Goal: Complete application form

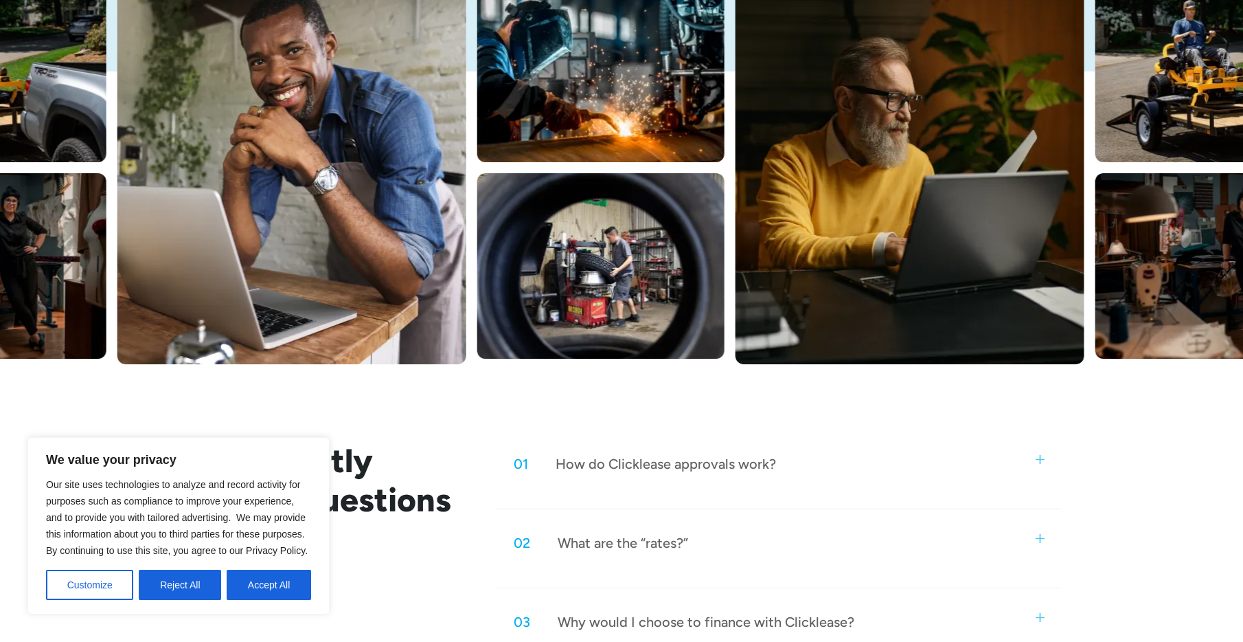
scroll to position [481, 0]
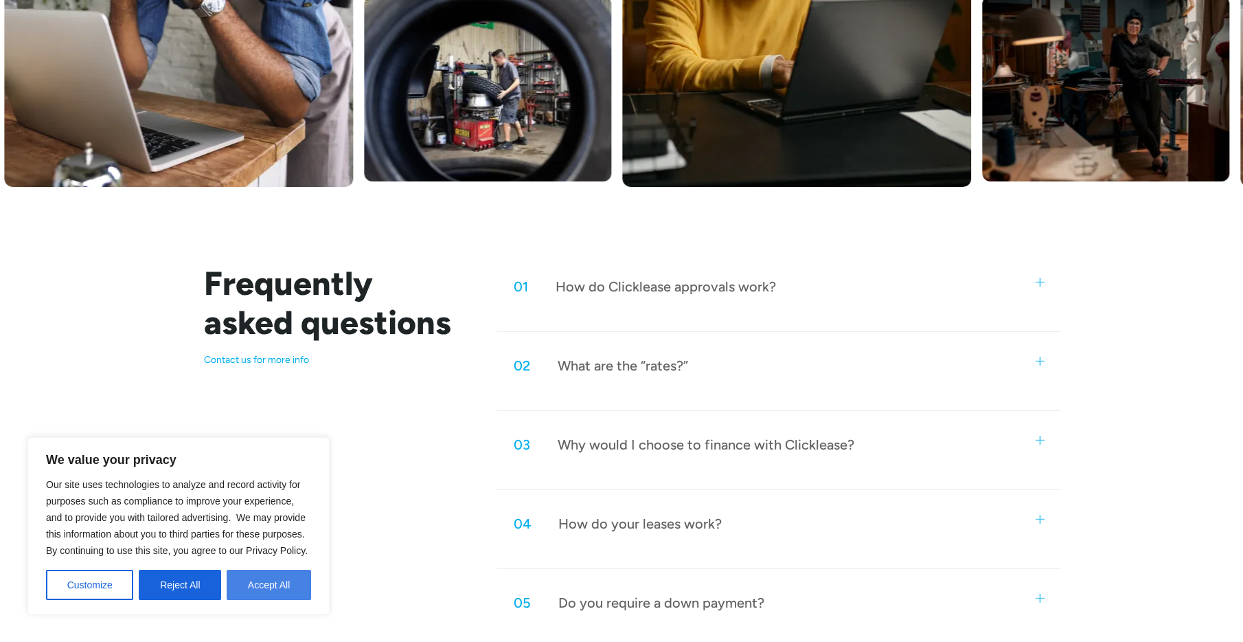
click at [269, 583] on button "Accept All" at bounding box center [269, 585] width 84 height 30
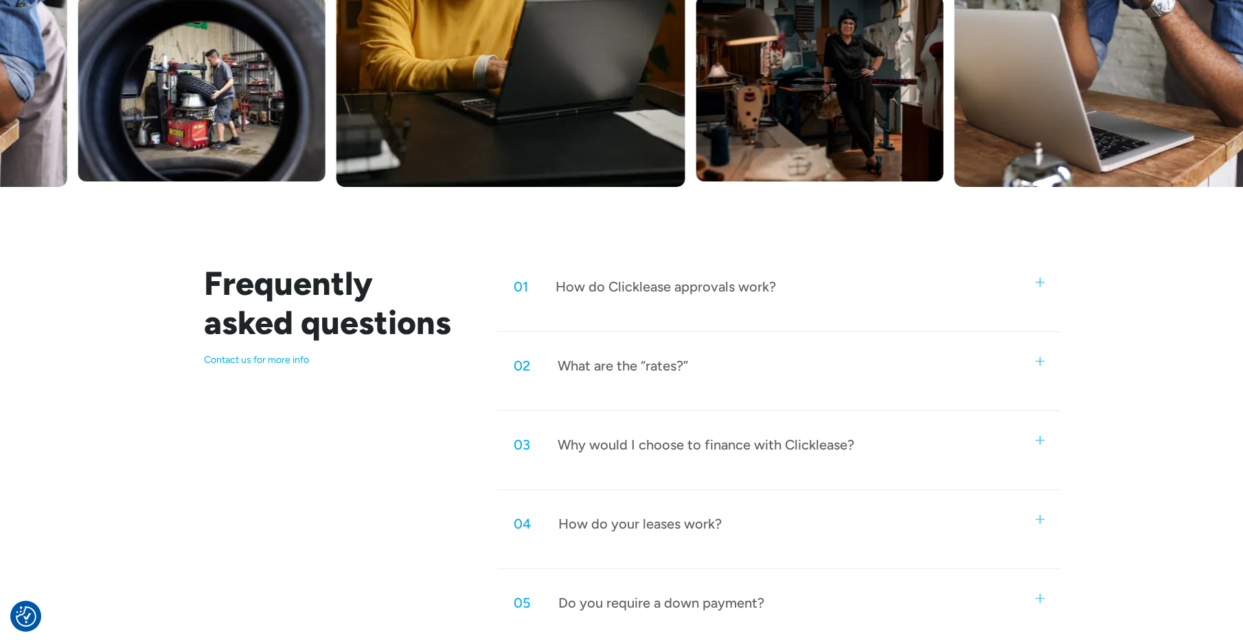
click at [1042, 285] on img at bounding box center [1040, 282] width 9 height 9
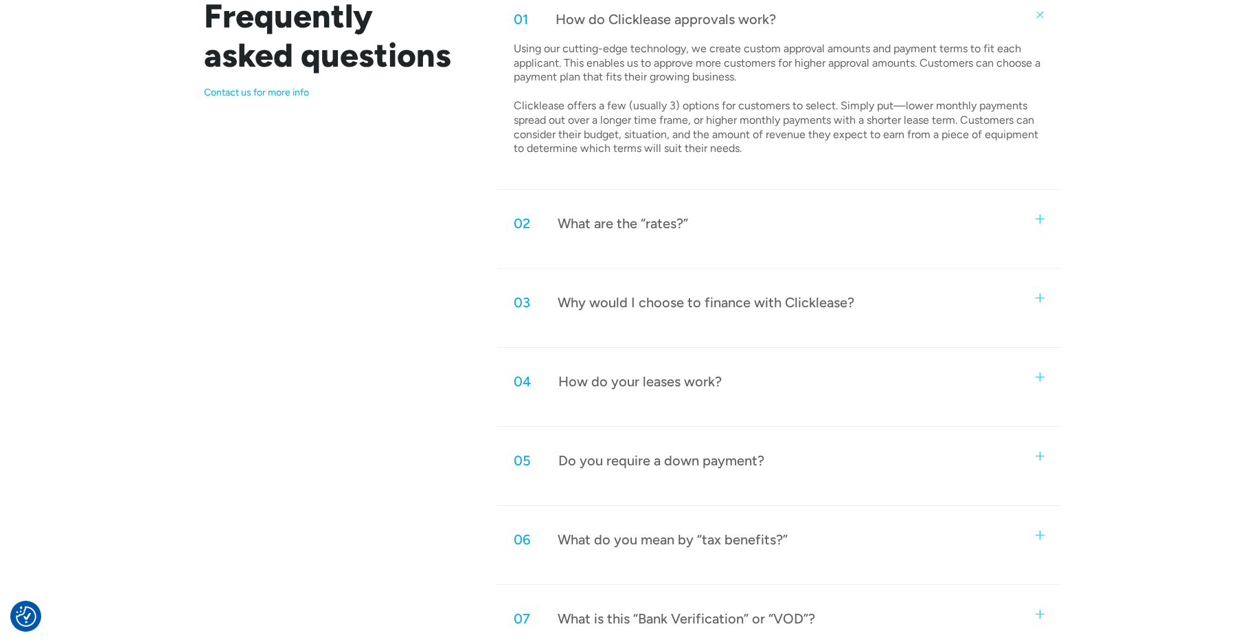
scroll to position [756, 0]
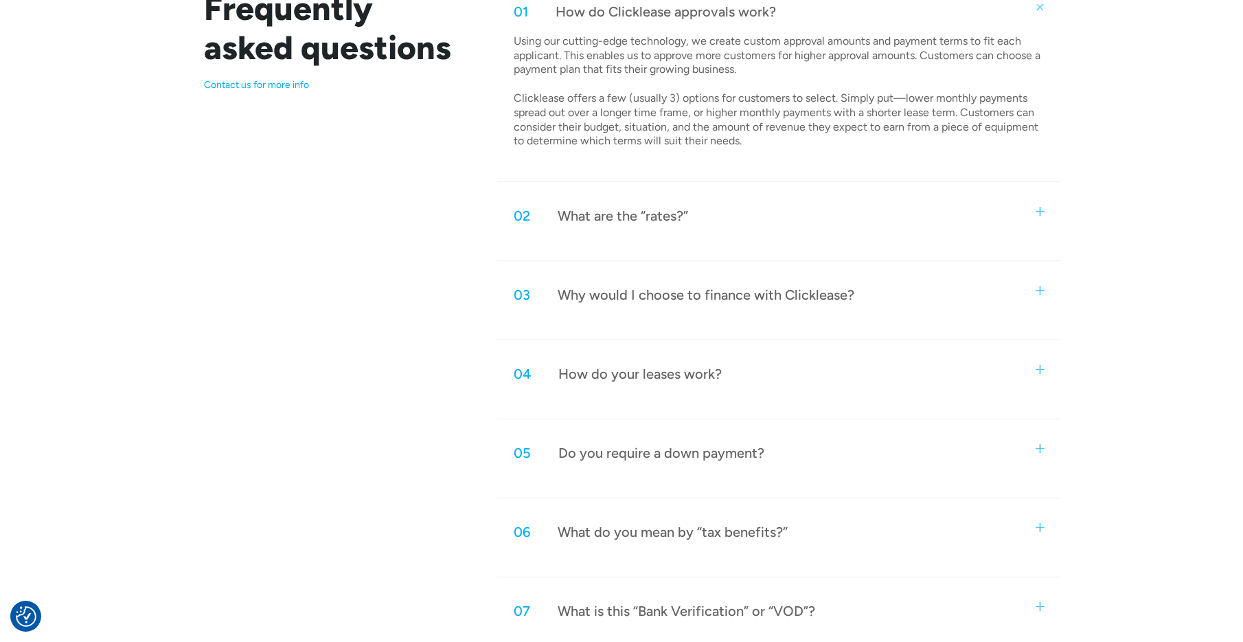
click at [1040, 295] on div "03 Why would I choose to finance with Clicklease?" at bounding box center [779, 294] width 564 height 45
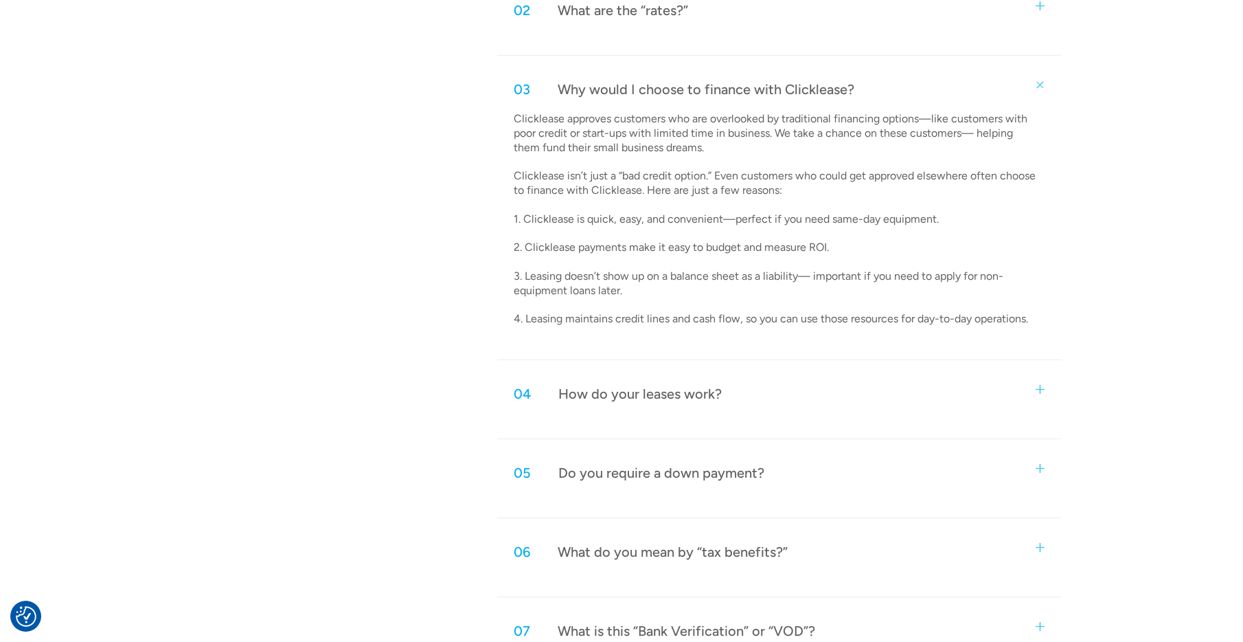
scroll to position [962, 0]
click at [1045, 387] on div "04 How do your leases work?" at bounding box center [779, 392] width 564 height 45
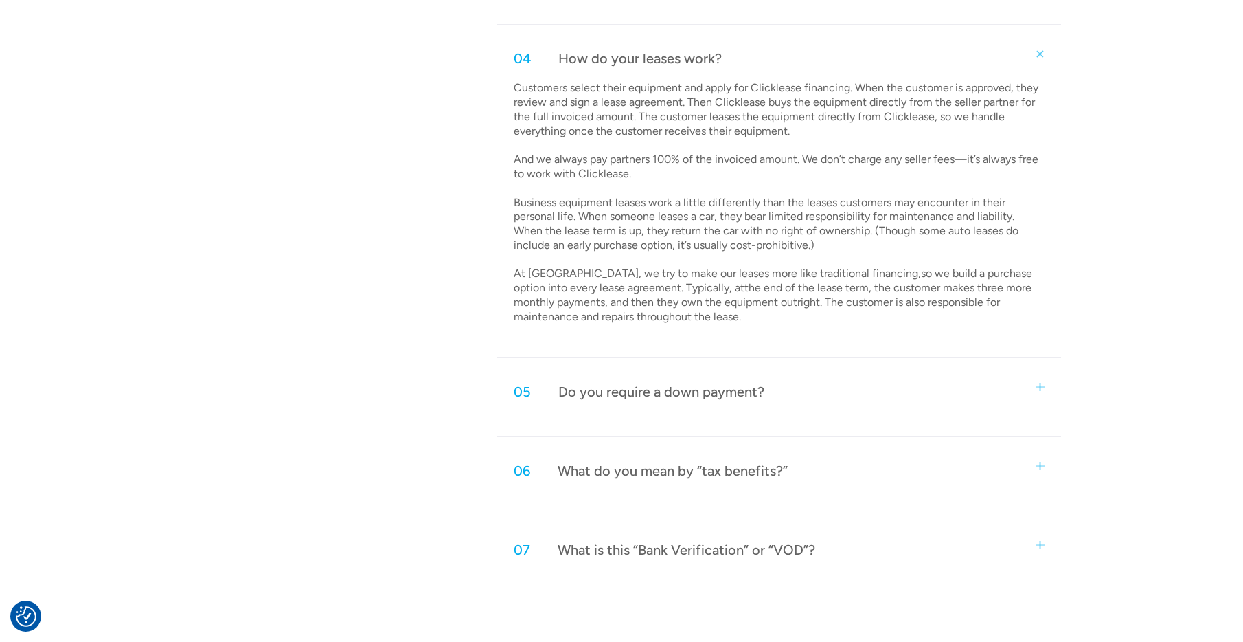
scroll to position [1305, 0]
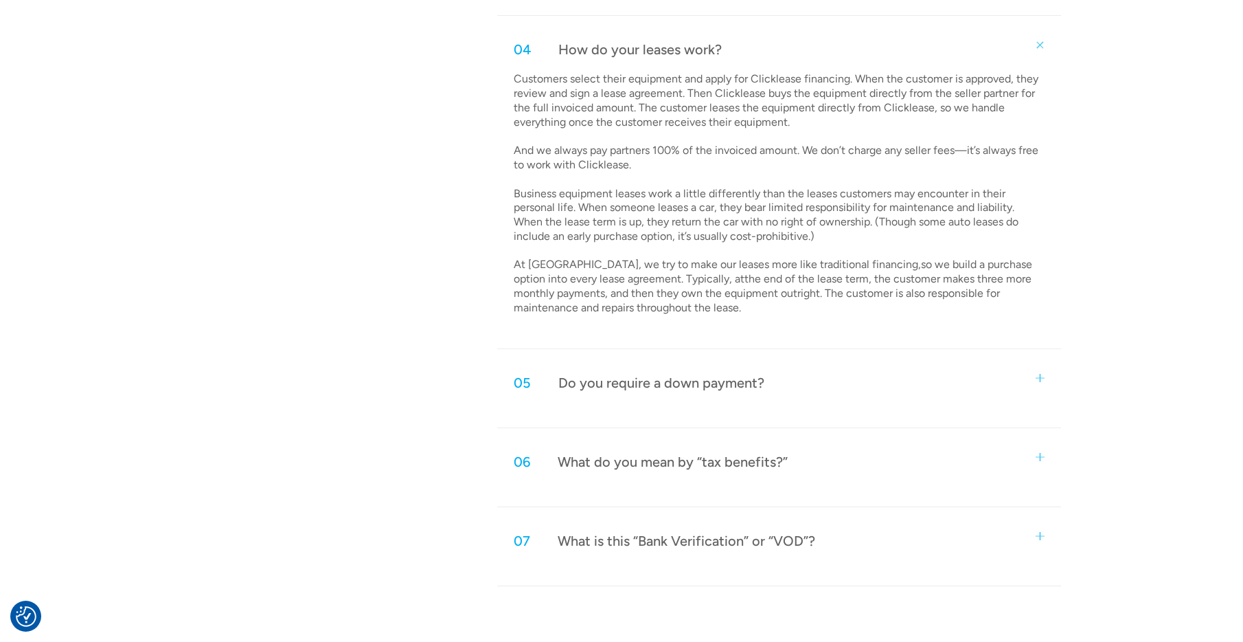
click at [1043, 377] on img at bounding box center [1040, 378] width 9 height 9
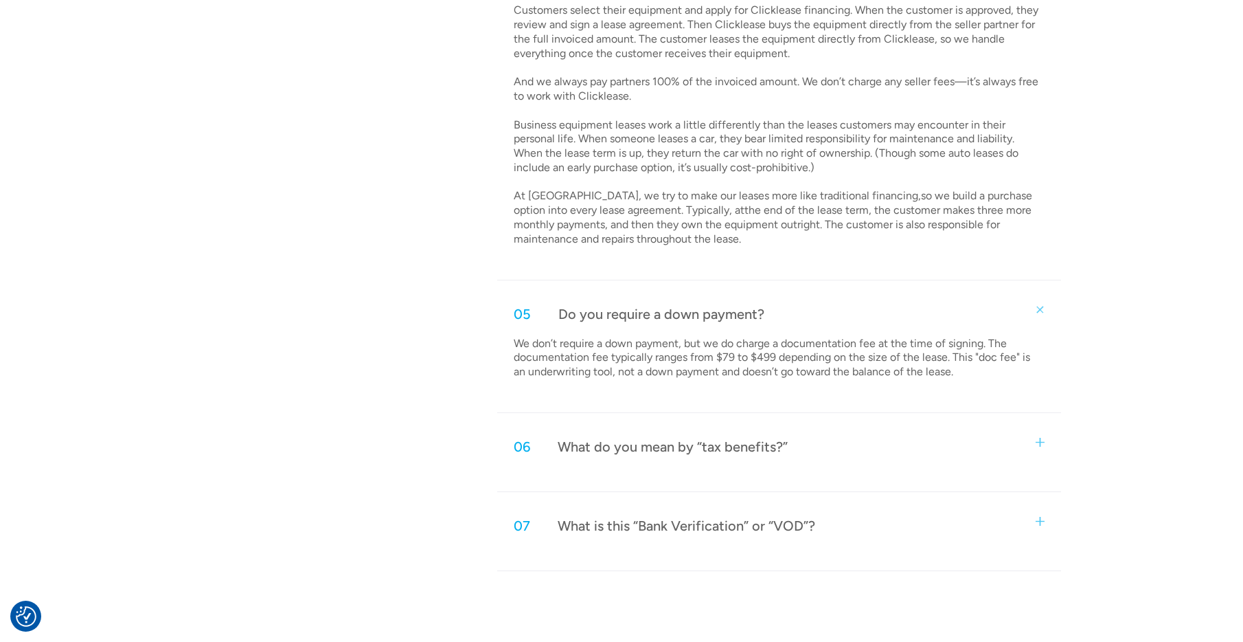
scroll to position [1443, 0]
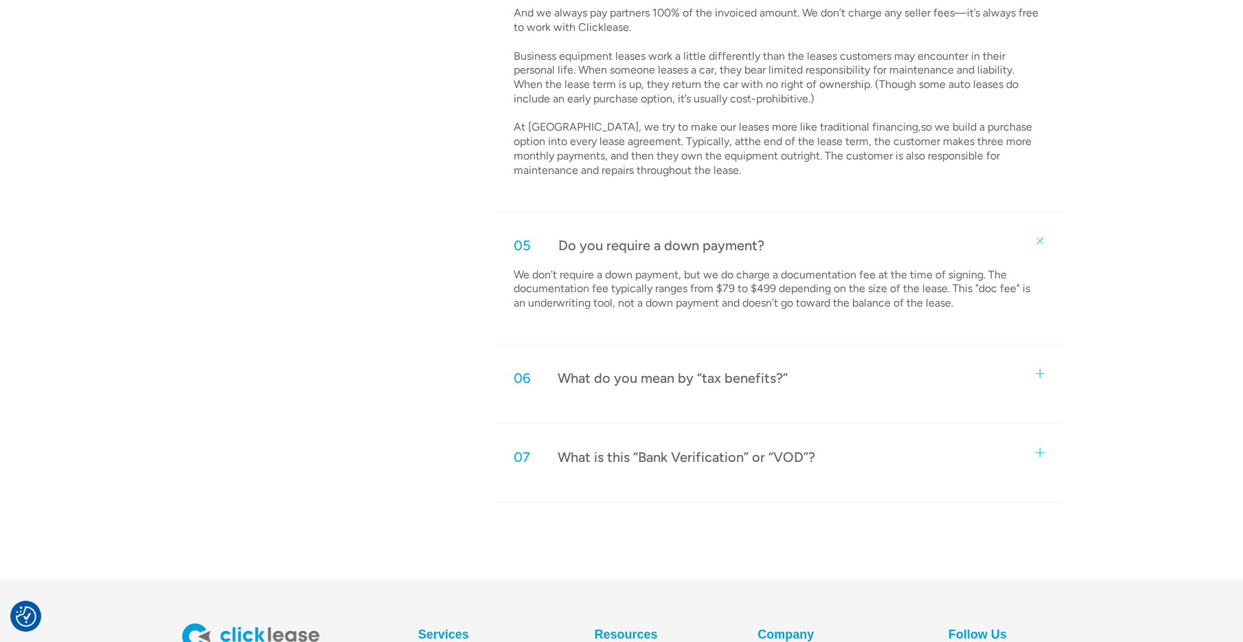
click at [1041, 452] on img at bounding box center [1040, 452] width 9 height 9
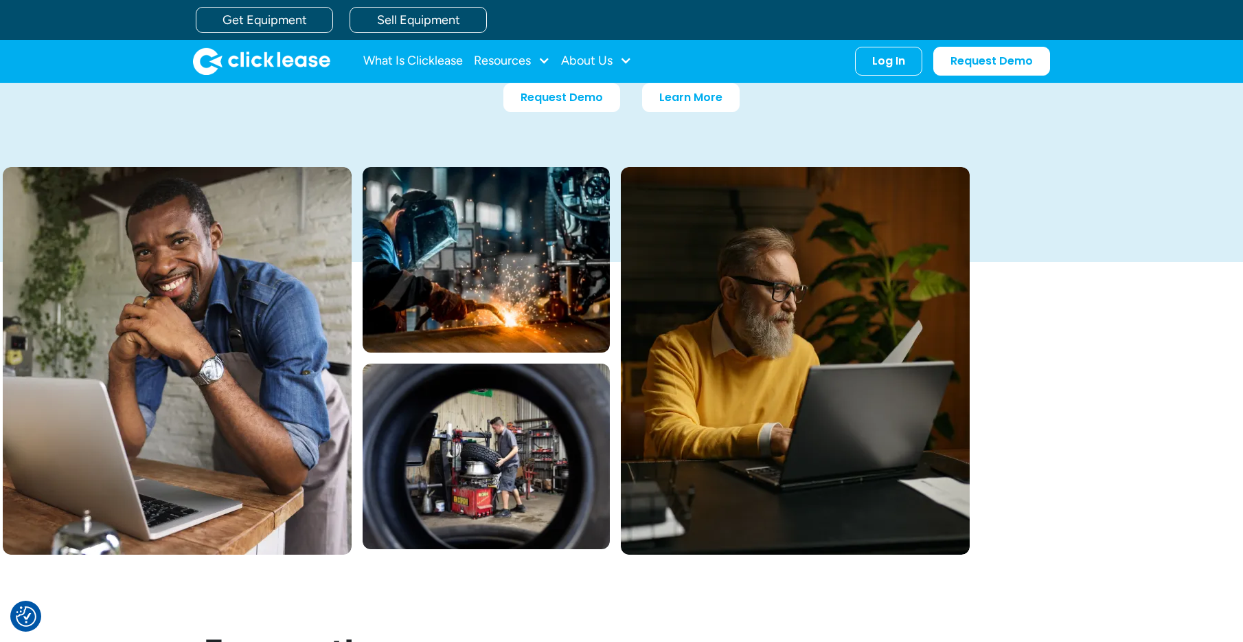
scroll to position [0, 0]
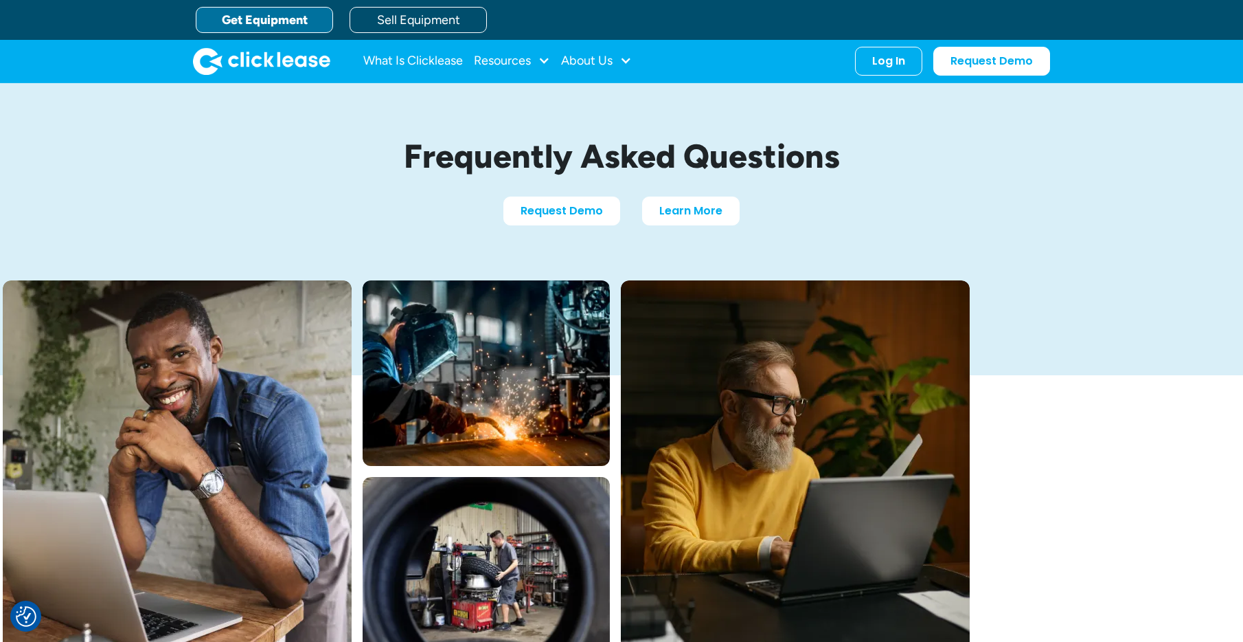
click at [309, 29] on link "Get Equipment" at bounding box center [264, 20] width 137 height 26
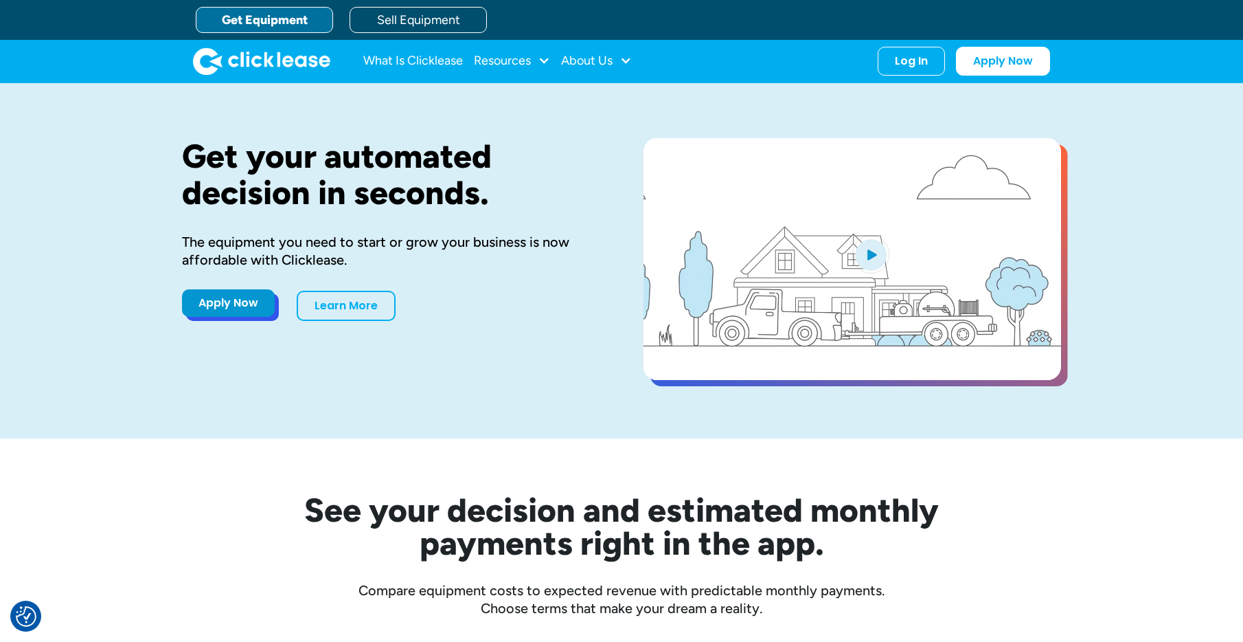
click at [258, 311] on link "Apply Now" at bounding box center [228, 302] width 93 height 27
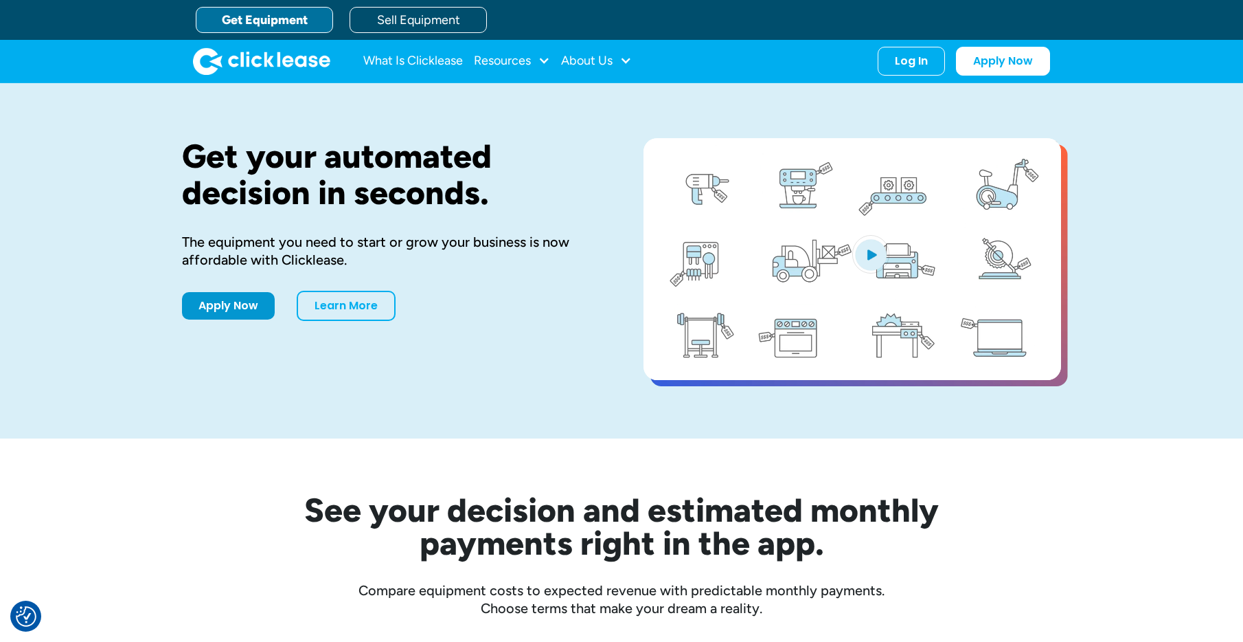
click at [296, 23] on link "Get Equipment" at bounding box center [264, 20] width 137 height 26
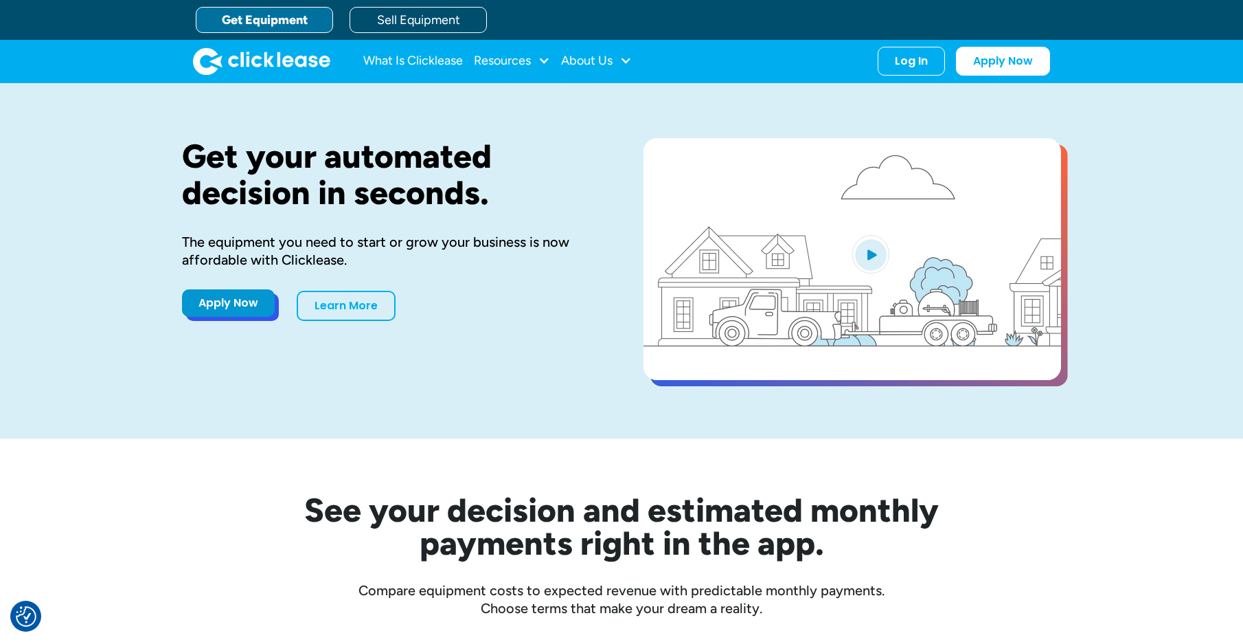
click at [243, 308] on link "Apply Now" at bounding box center [228, 302] width 93 height 27
